Goal: Task Accomplishment & Management: Manage account settings

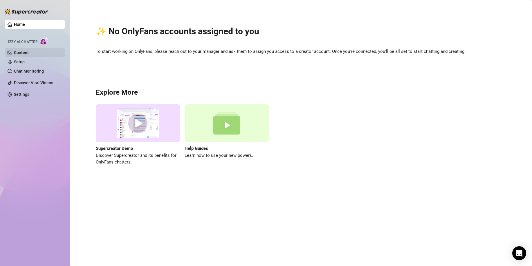
click at [26, 53] on link "Content" at bounding box center [21, 52] width 15 height 5
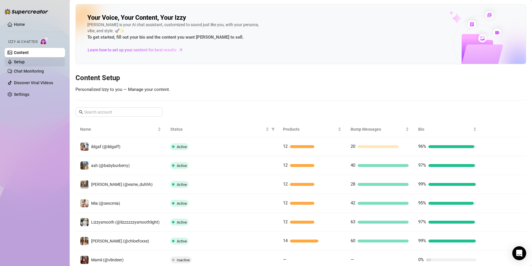
click at [25, 62] on link "Setup" at bounding box center [19, 62] width 11 height 5
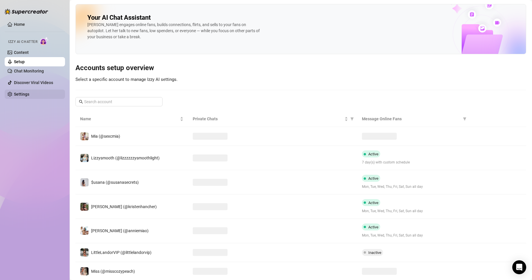
click at [29, 96] on link "Settings" at bounding box center [21, 94] width 15 height 5
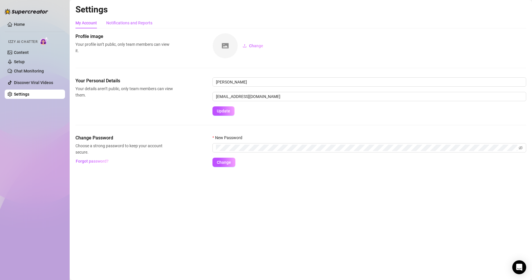
click at [137, 26] on div "Notifications and Reports" at bounding box center [129, 23] width 46 height 6
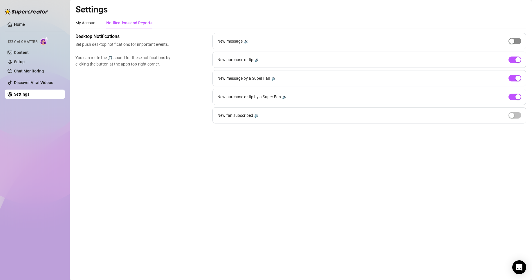
click at [511, 42] on div "button" at bounding box center [511, 41] width 5 height 5
click at [516, 42] on span "button" at bounding box center [515, 41] width 13 height 6
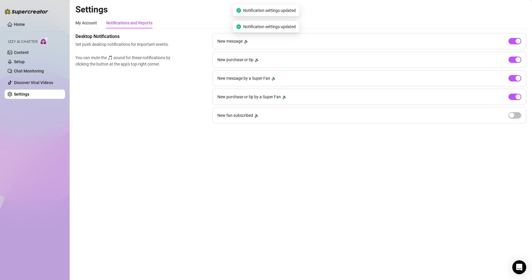
click at [512, 117] on div "button" at bounding box center [511, 115] width 5 height 5
click at [515, 117] on button "button" at bounding box center [515, 115] width 13 height 6
click at [516, 40] on div "button" at bounding box center [518, 41] width 5 height 5
click at [520, 43] on span "button" at bounding box center [515, 41] width 13 height 6
click at [519, 41] on div "button" at bounding box center [518, 41] width 5 height 5
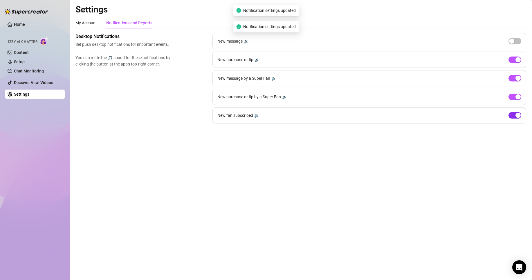
click at [517, 115] on div "button" at bounding box center [518, 115] width 5 height 5
